Goal: Register for event/course

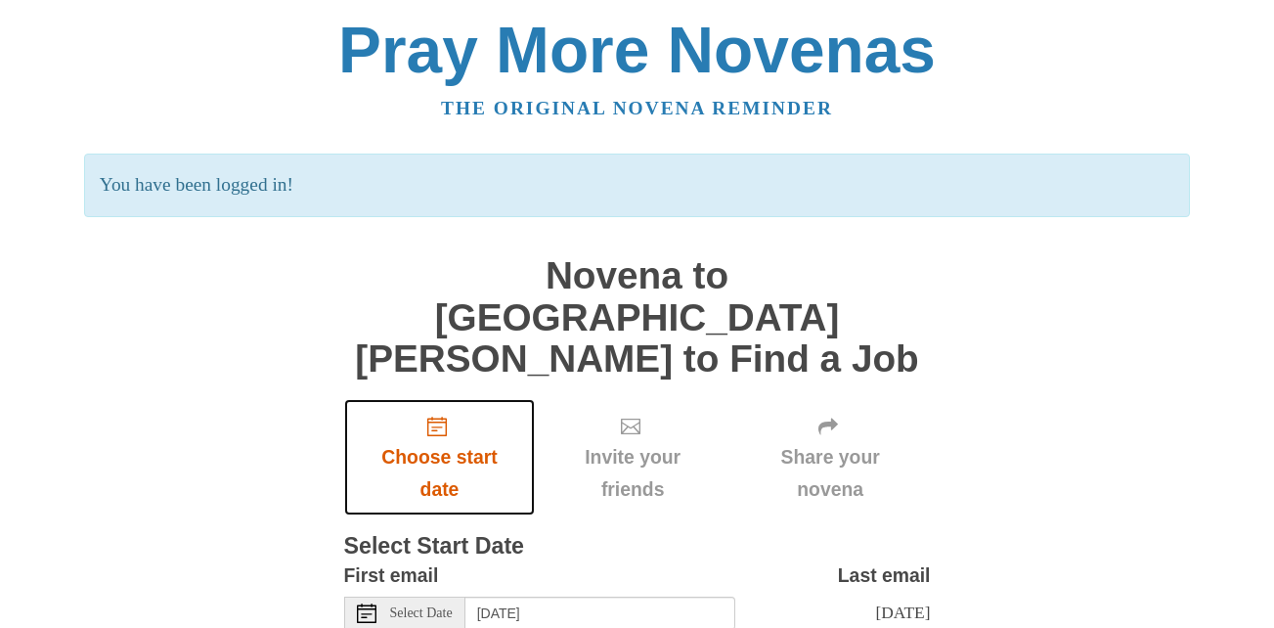
click at [437, 417] on icon "Choose start date" at bounding box center [437, 427] width 20 height 20
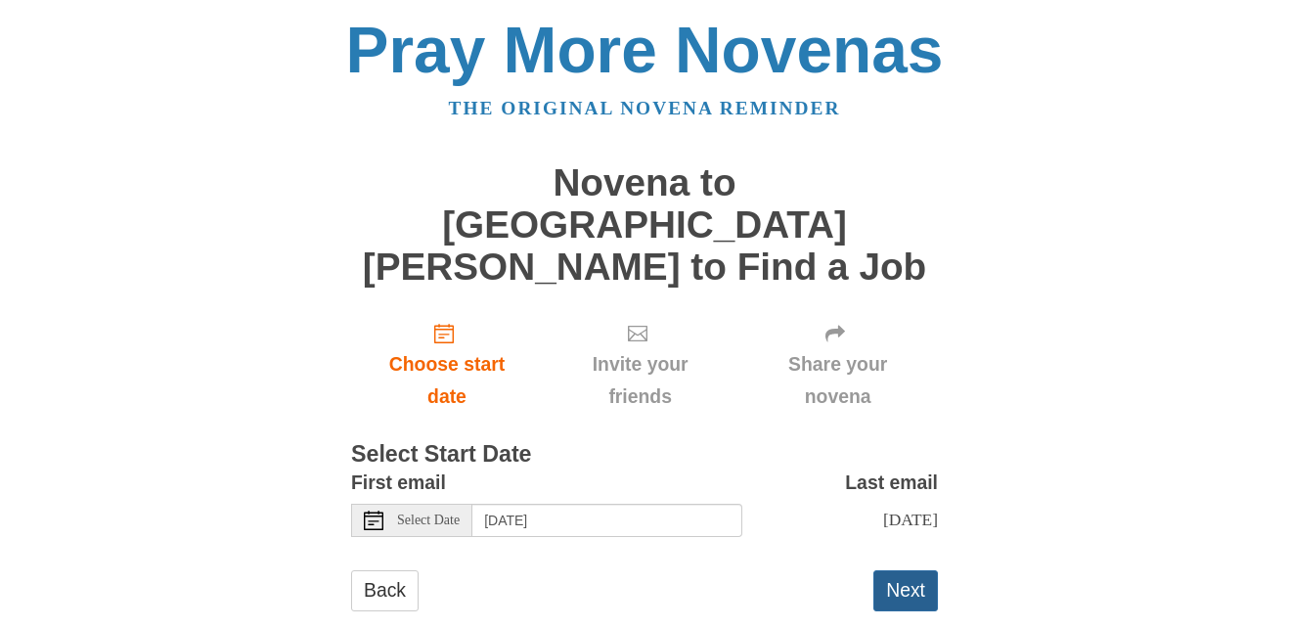
click at [903, 570] on button "Next" at bounding box center [905, 590] width 65 height 40
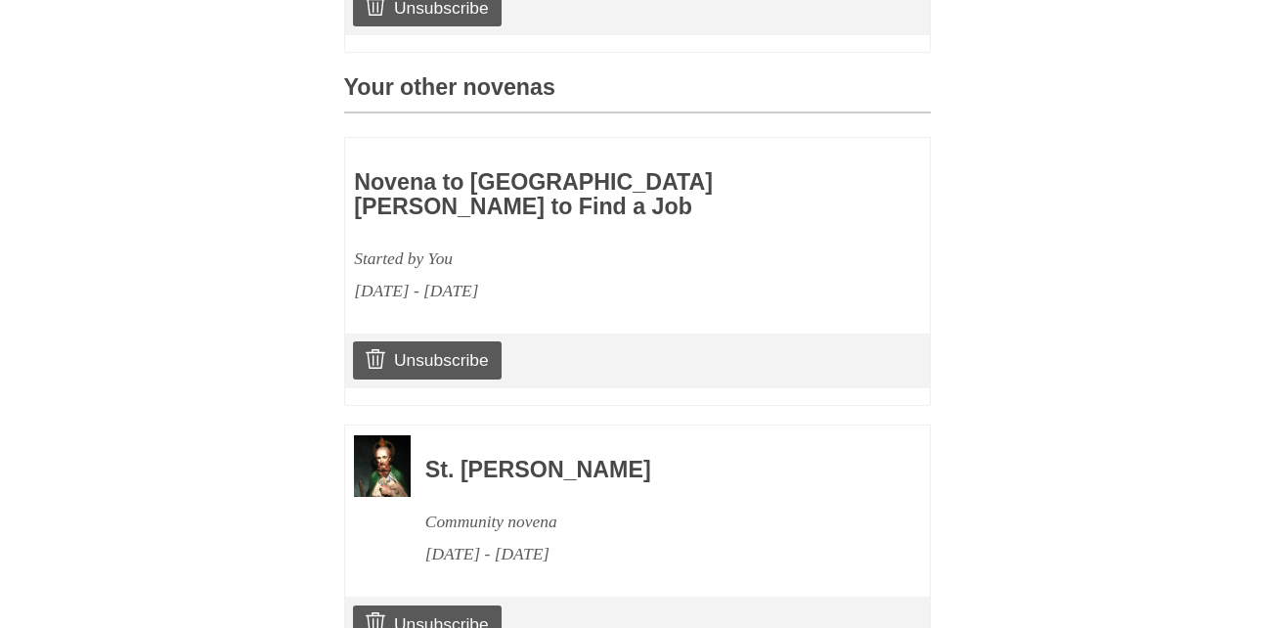
scroll to position [1004, 0]
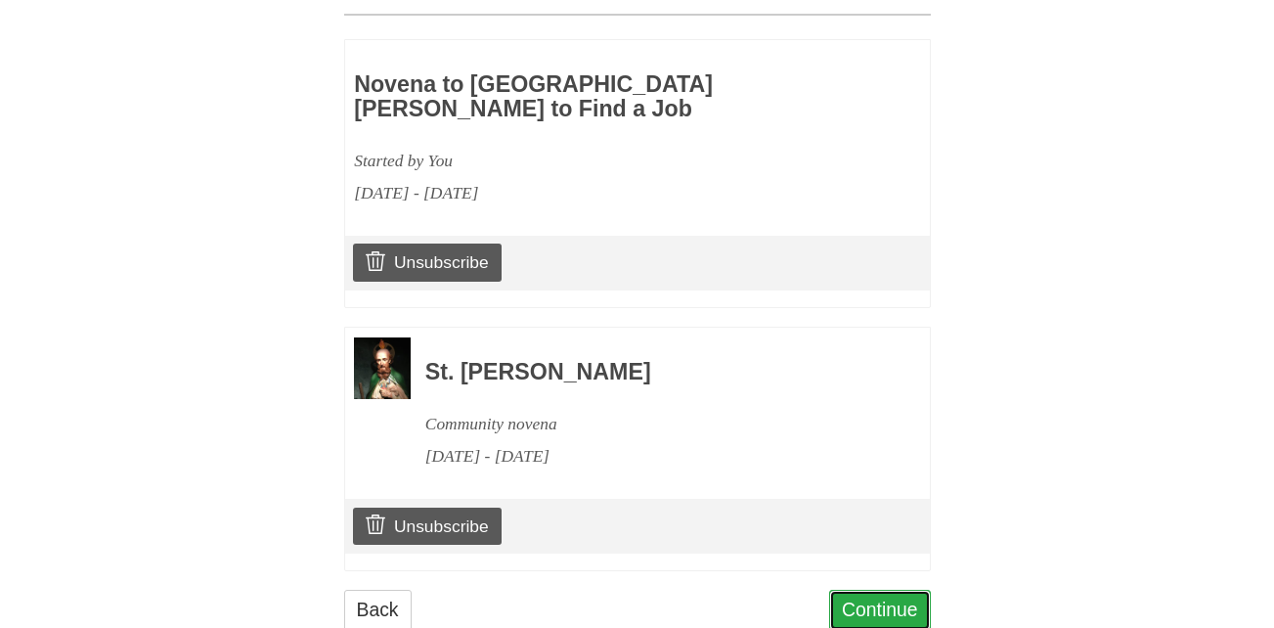
click at [897, 590] on link "Continue" at bounding box center [880, 610] width 102 height 40
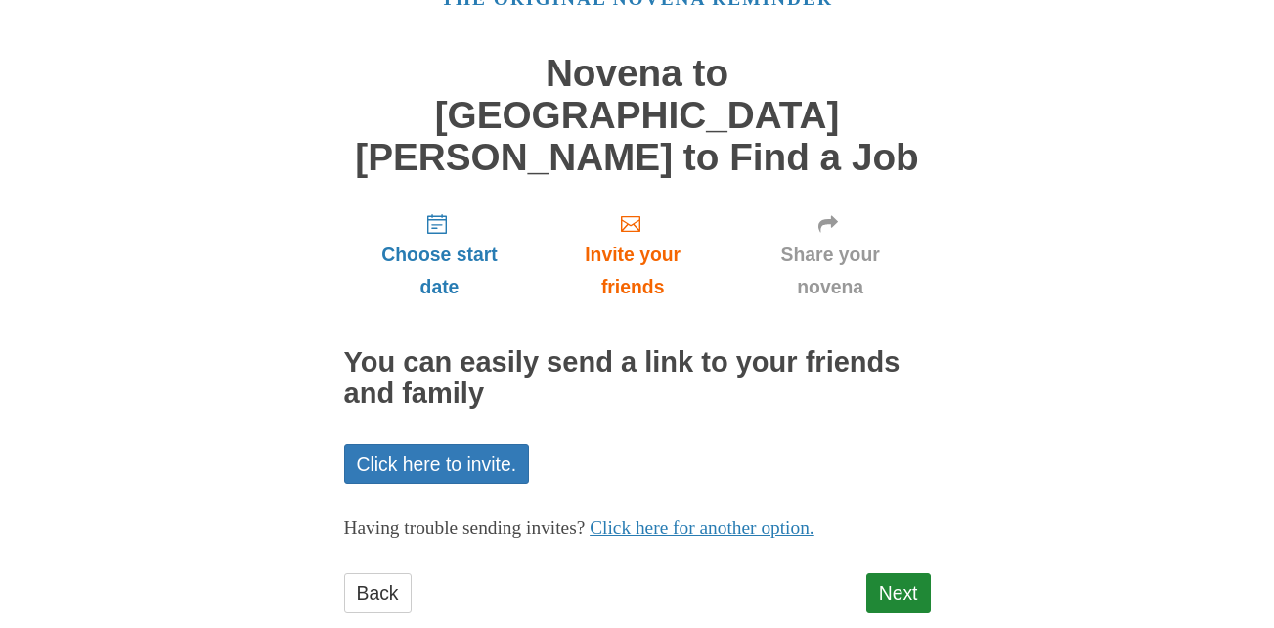
scroll to position [110, 0]
click at [901, 572] on link "Next" at bounding box center [898, 592] width 65 height 40
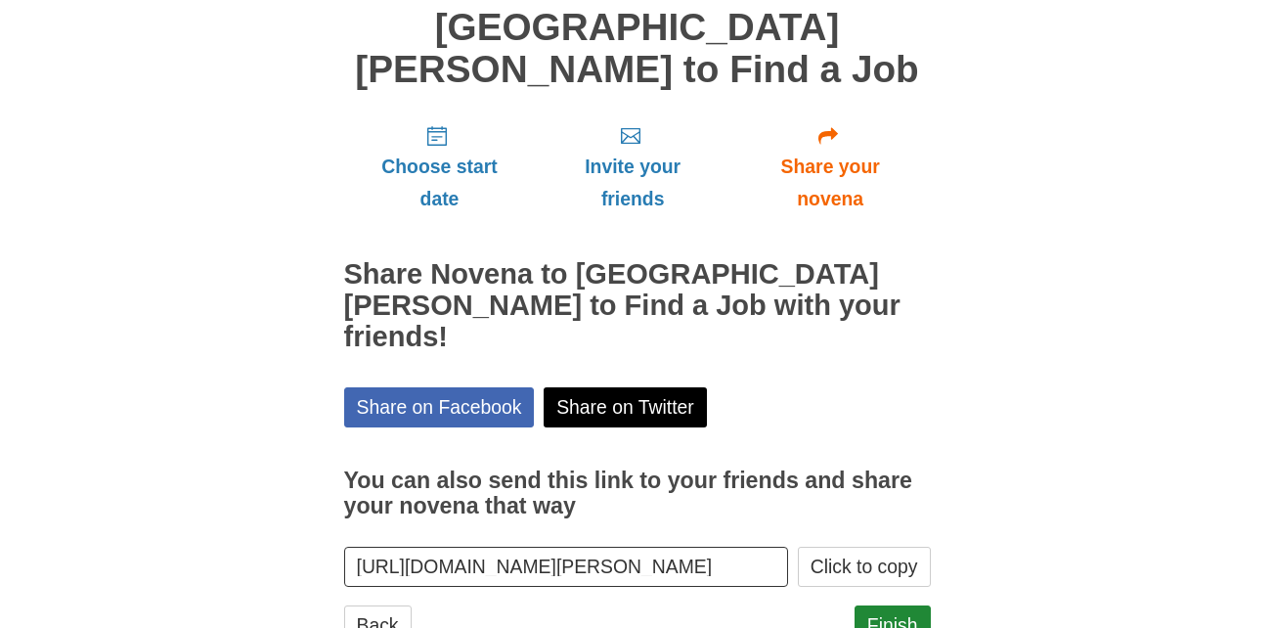
scroll to position [199, 0]
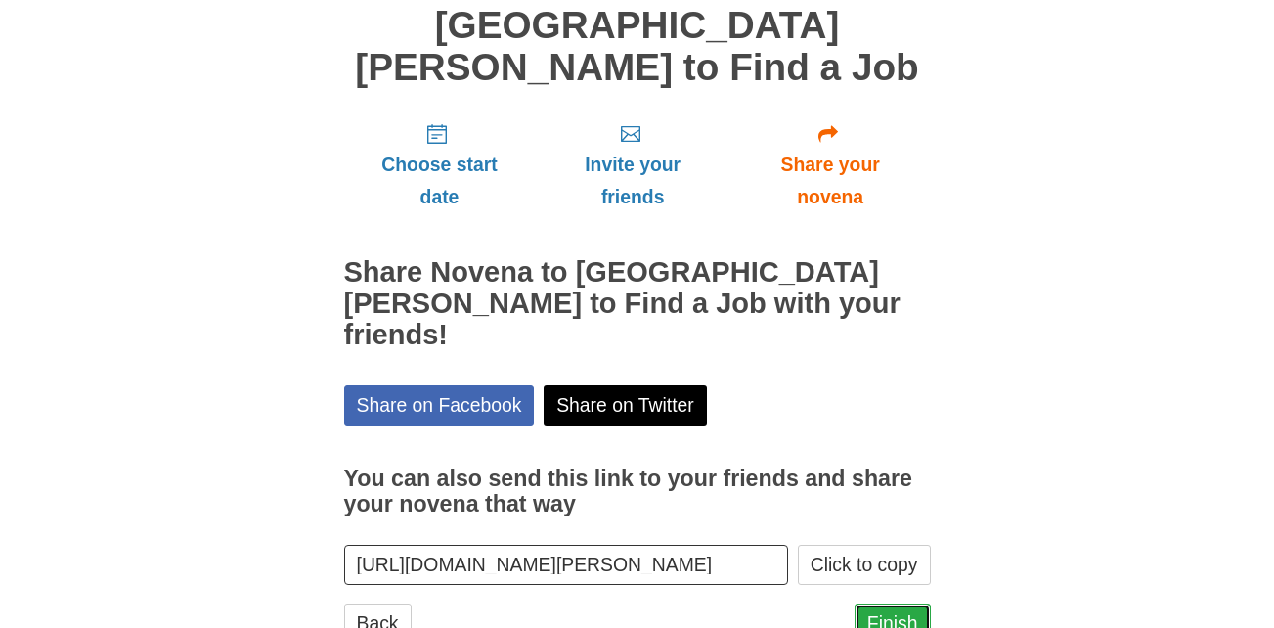
click at [896, 603] on link "Finish" at bounding box center [893, 623] width 76 height 40
